Goal: Navigation & Orientation: Find specific page/section

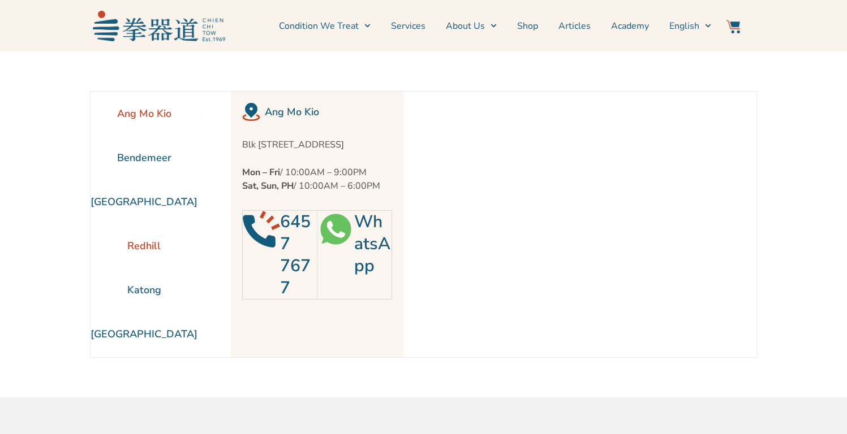
click at [144, 244] on li "Redhill" at bounding box center [143, 246] width 107 height 44
click at [416, 28] on link "Services" at bounding box center [408, 26] width 34 height 28
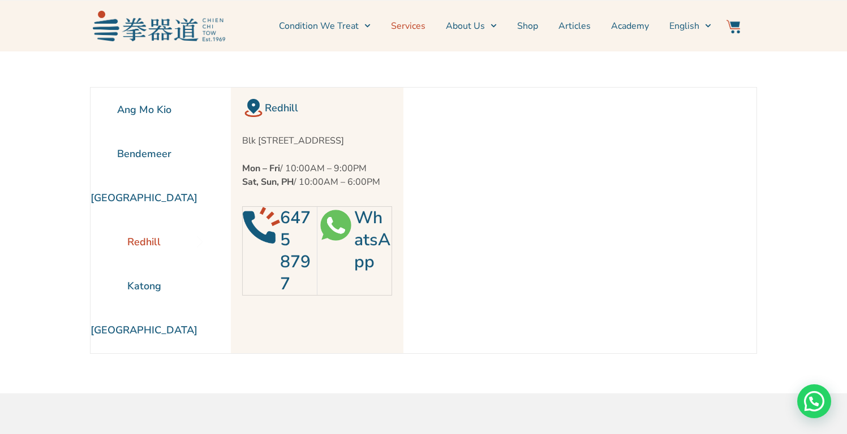
scroll to position [5, 0]
click at [416, 28] on link "Services" at bounding box center [408, 26] width 34 height 28
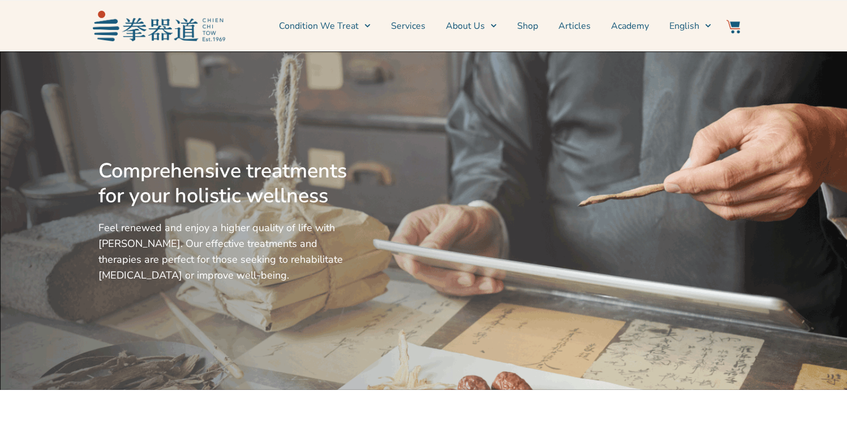
click at [286, 165] on h2 "Comprehensive treatments for your holistic wellness" at bounding box center [224, 184] width 253 height 50
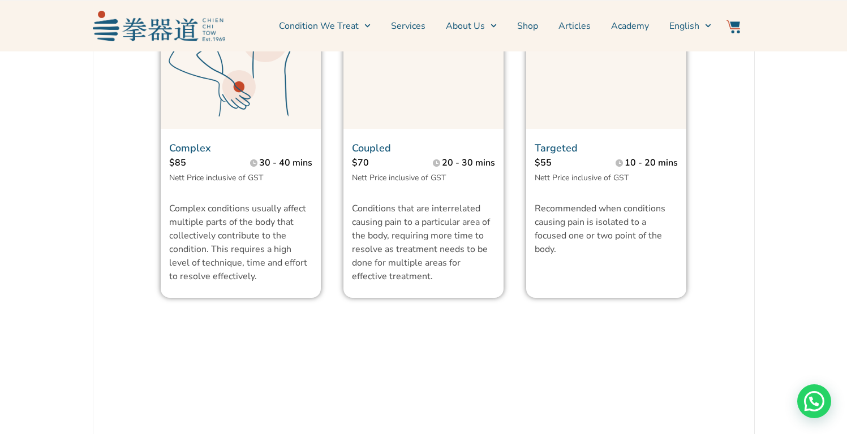
scroll to position [991, 0]
